Goal: Information Seeking & Learning: Learn about a topic

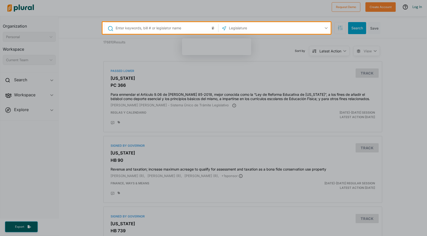
click at [241, 31] on input "text" at bounding box center [255, 28] width 54 height 10
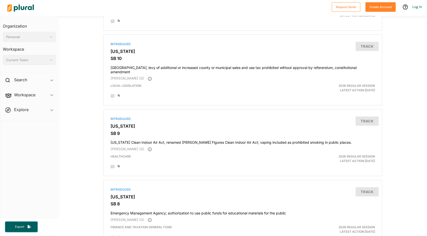
scroll to position [763, 0]
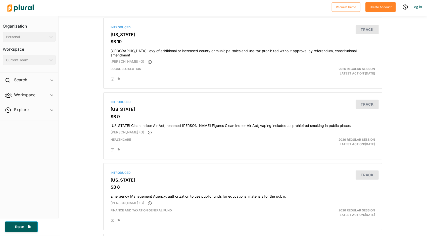
click at [423, 123] on div "176810 Results Sort by Latest Action ic_keyboard_arrow_down Relevance Latest Ac…" at bounding box center [243, 192] width 368 height 1834
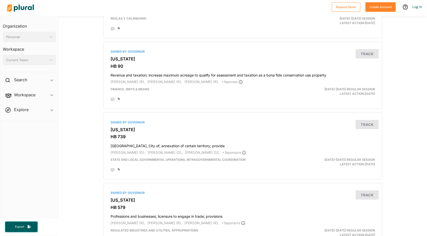
scroll to position [0, 0]
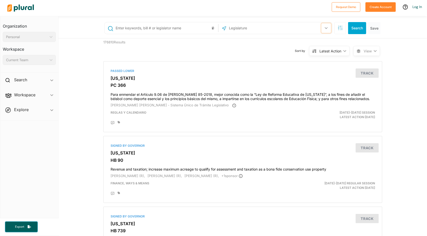
click at [324, 28] on icon "button" at bounding box center [325, 28] width 3 height 2
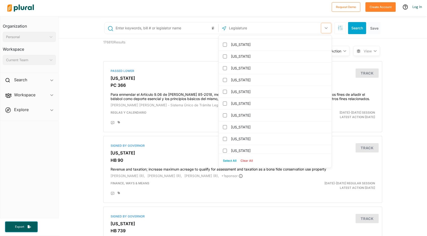
scroll to position [292, 0]
click at [236, 135] on label "[US_STATE]" at bounding box center [278, 139] width 95 height 8
click at [227, 137] on input "[US_STATE]" at bounding box center [225, 139] width 4 height 4
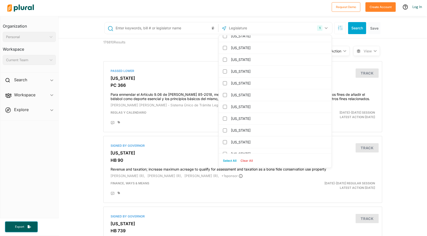
scroll to position [361, 0]
click at [330, 33] on div "1 [US_STATE] [GEOGRAPHIC_DATA] Congress [US_STATE] [US_STATE] [US_STATE] [US_ST…" at bounding box center [243, 28] width 278 height 12
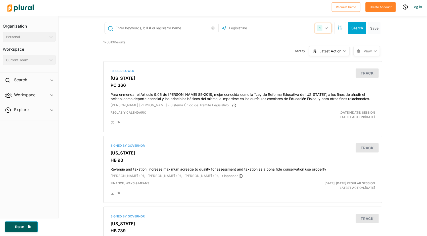
click at [317, 27] on div "1" at bounding box center [319, 28] width 5 height 6
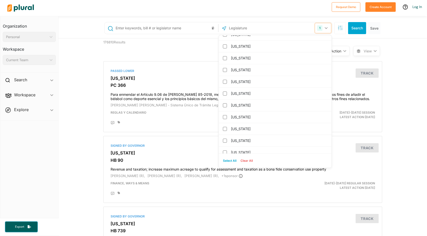
click at [317, 27] on div "1" at bounding box center [319, 28] width 5 height 6
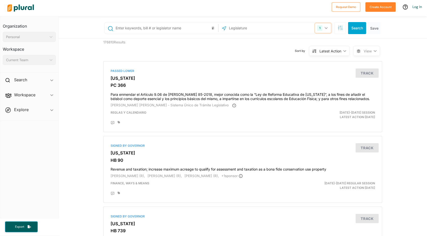
click at [317, 27] on div "1" at bounding box center [319, 28] width 5 height 6
click at [184, 27] on input "text" at bounding box center [166, 28] width 102 height 10
type input "Mental health"
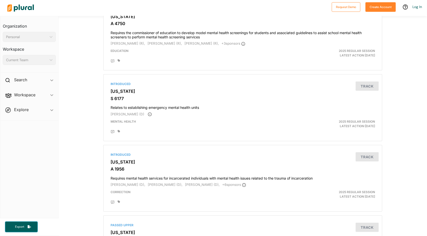
scroll to position [231, 0]
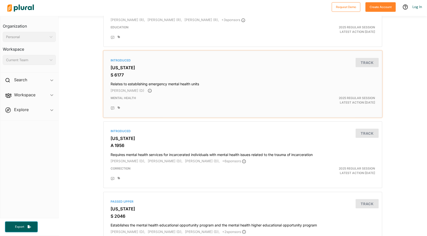
click at [120, 59] on div "Introduced" at bounding box center [242, 60] width 264 height 5
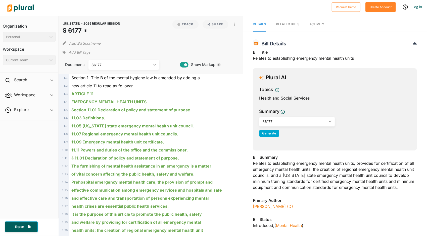
drag, startPoint x: 424, startPoint y: 231, endPoint x: 328, endPoint y: 223, distance: 96.8
click at [328, 223] on div "Introduced , ( Mental Health )" at bounding box center [335, 226] width 164 height 6
drag, startPoint x: 425, startPoint y: 234, endPoint x: 310, endPoint y: 219, distance: 116.2
click at [310, 219] on h3 "Bill Status" at bounding box center [335, 220] width 164 height 6
click at [64, 7] on div at bounding box center [167, 8] width 324 height 18
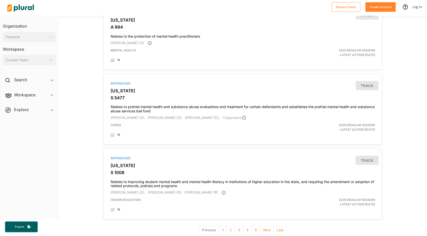
scroll to position [1635, 0]
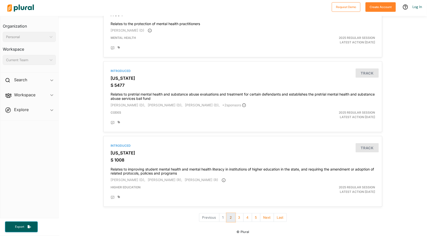
click at [232, 216] on button "2" at bounding box center [230, 217] width 9 height 9
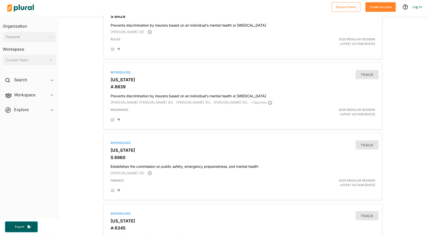
scroll to position [1630, 0]
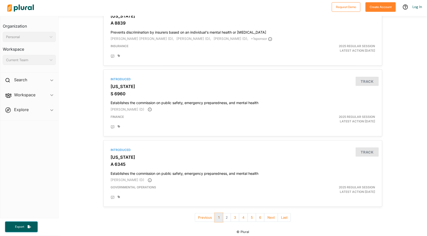
click at [220, 216] on button "1" at bounding box center [219, 217] width 8 height 9
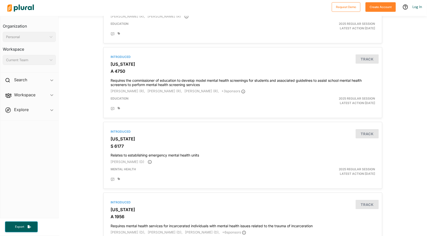
scroll to position [151, 0]
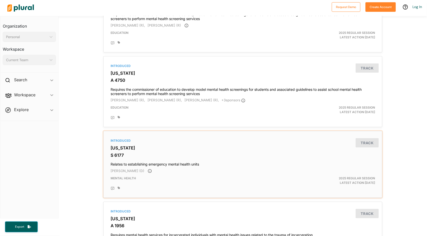
drag, startPoint x: 115, startPoint y: 140, endPoint x: 218, endPoint y: 156, distance: 103.9
click at [218, 156] on h3 "S 6177" at bounding box center [242, 155] width 264 height 5
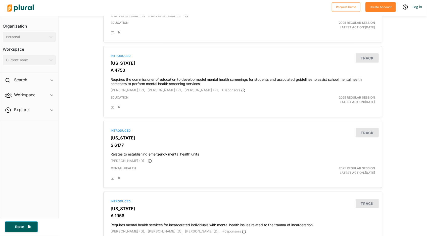
scroll to position [187, 0]
